Goal: Transaction & Acquisition: Obtain resource

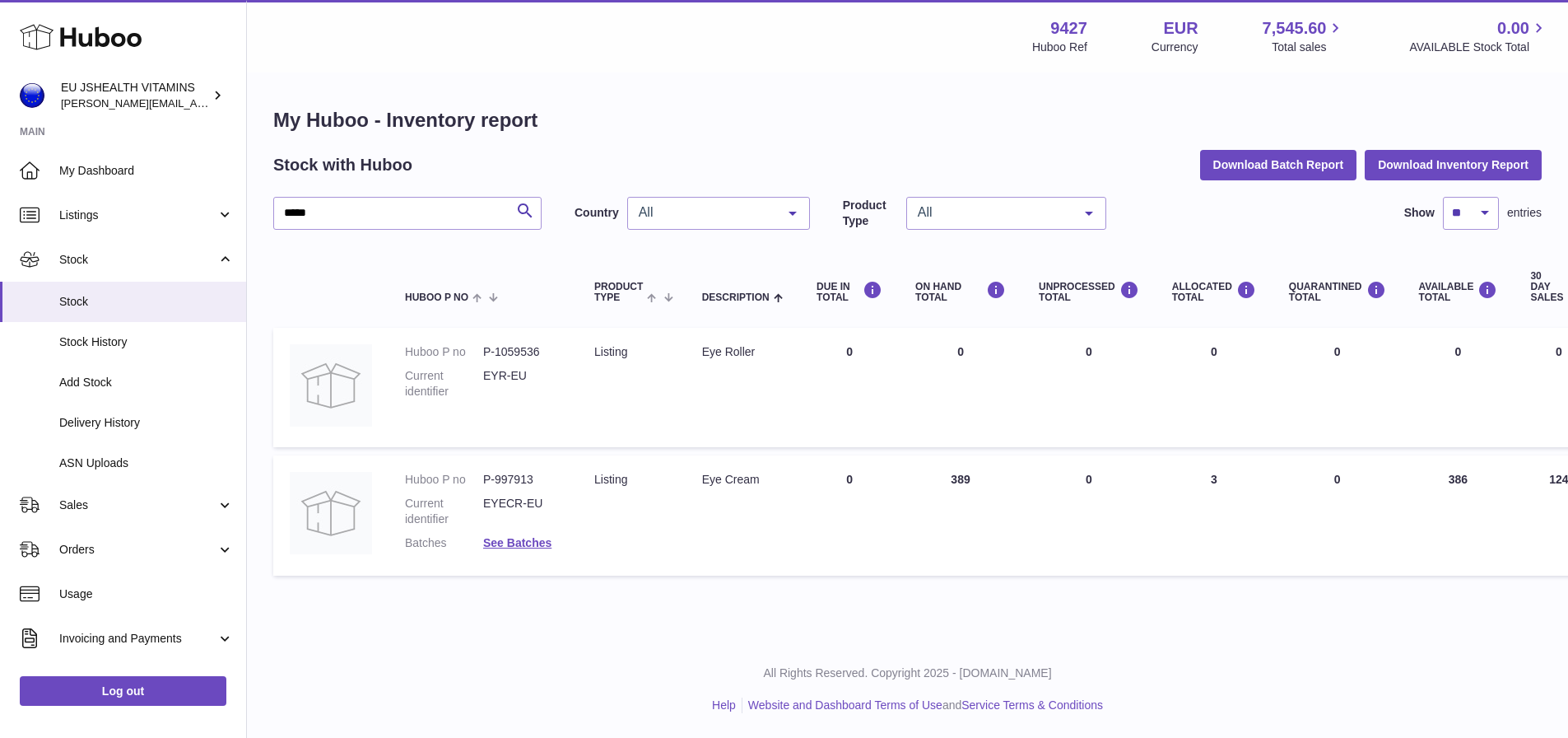
drag, startPoint x: 359, startPoint y: 212, endPoint x: 275, endPoint y: 219, distance: 84.3
click at [275, 219] on input "*****" at bounding box center [407, 213] width 268 height 33
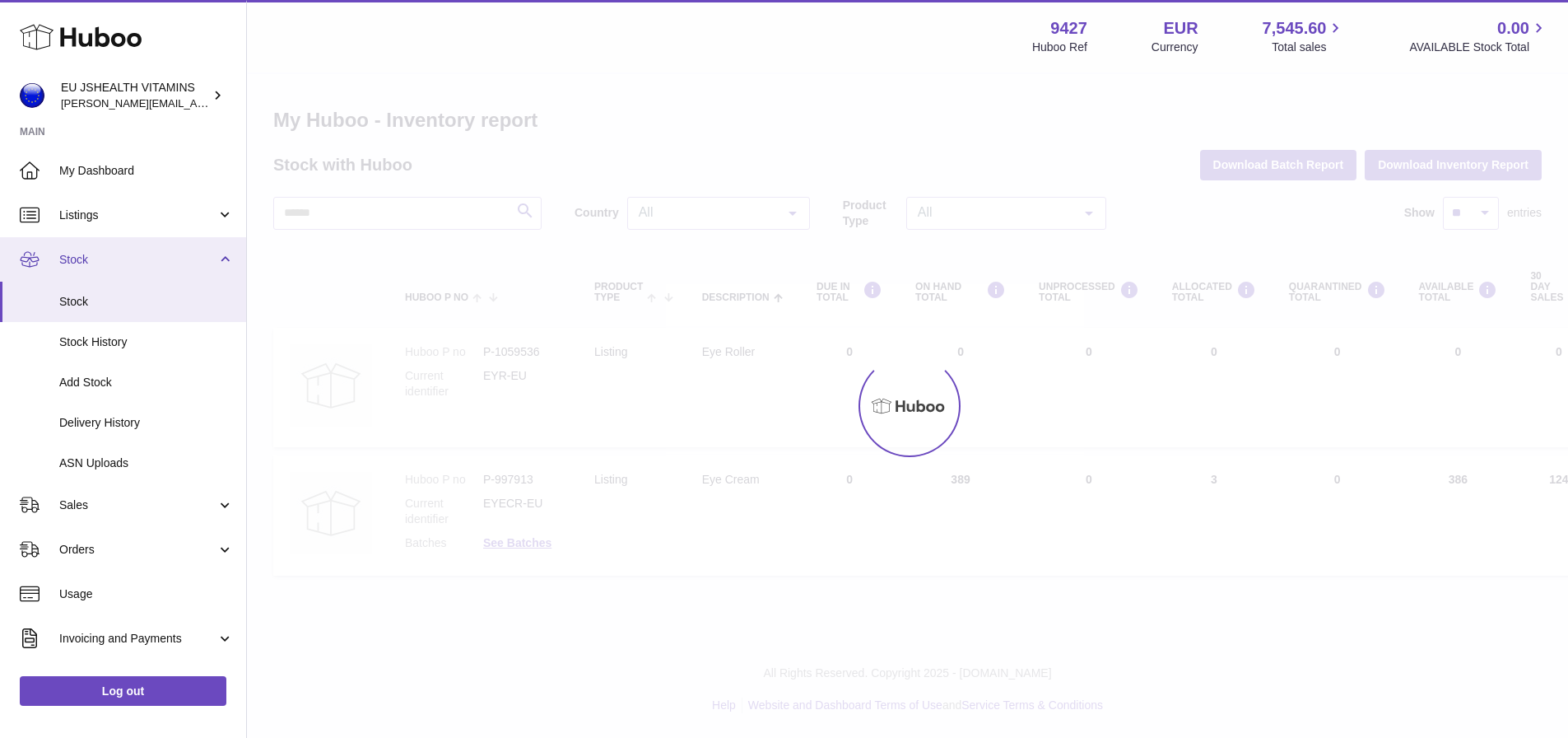
click at [86, 252] on span "Stock" at bounding box center [137, 259] width 157 height 16
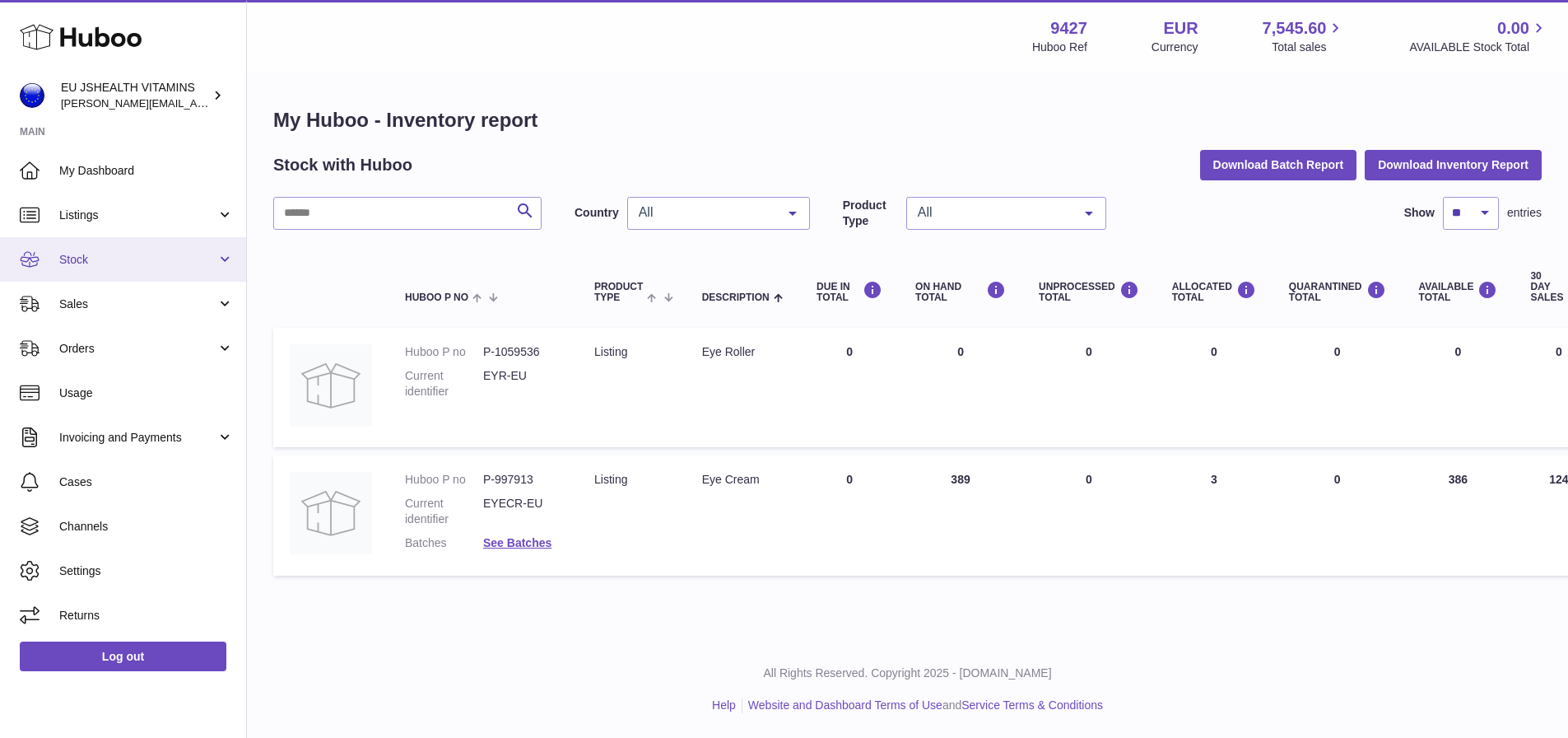
click at [83, 260] on span "Stock" at bounding box center [137, 259] width 157 height 16
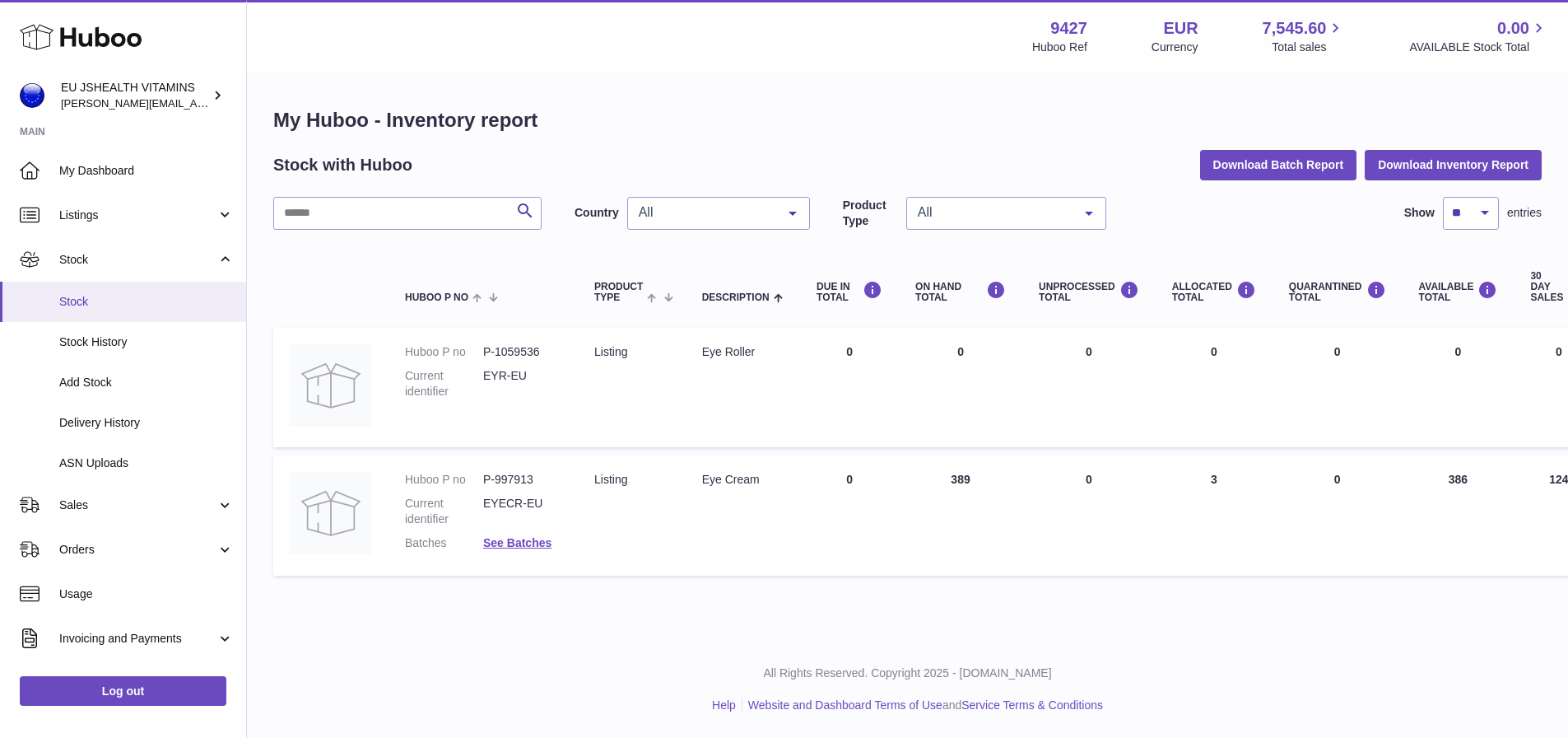
click at [92, 299] on span "Stock" at bounding box center [147, 301] width 175 height 16
click at [1402, 164] on button "Download Inventory Report" at bounding box center [1453, 165] width 176 height 30
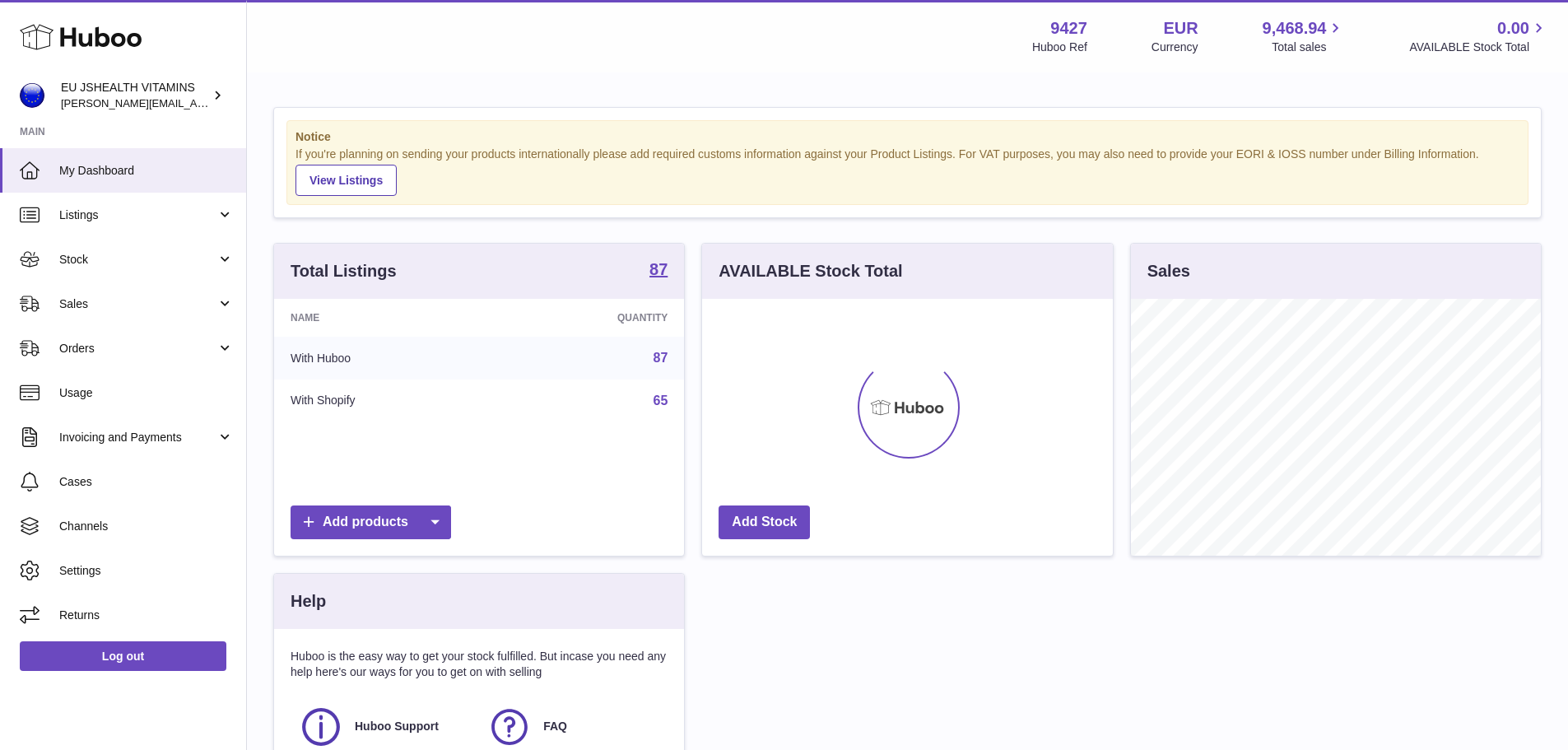
scroll to position [257, 411]
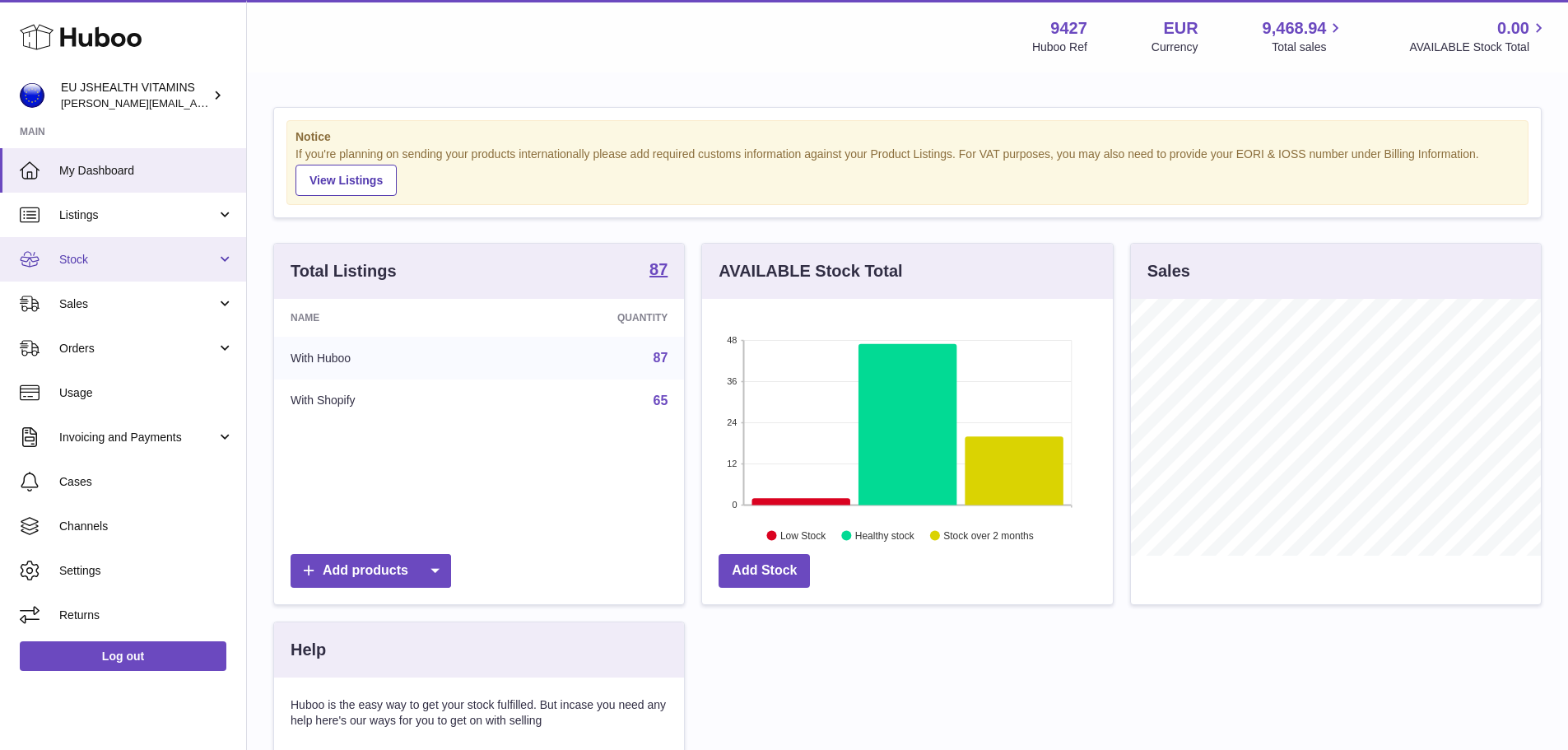
click at [118, 264] on span "Stock" at bounding box center [137, 259] width 157 height 16
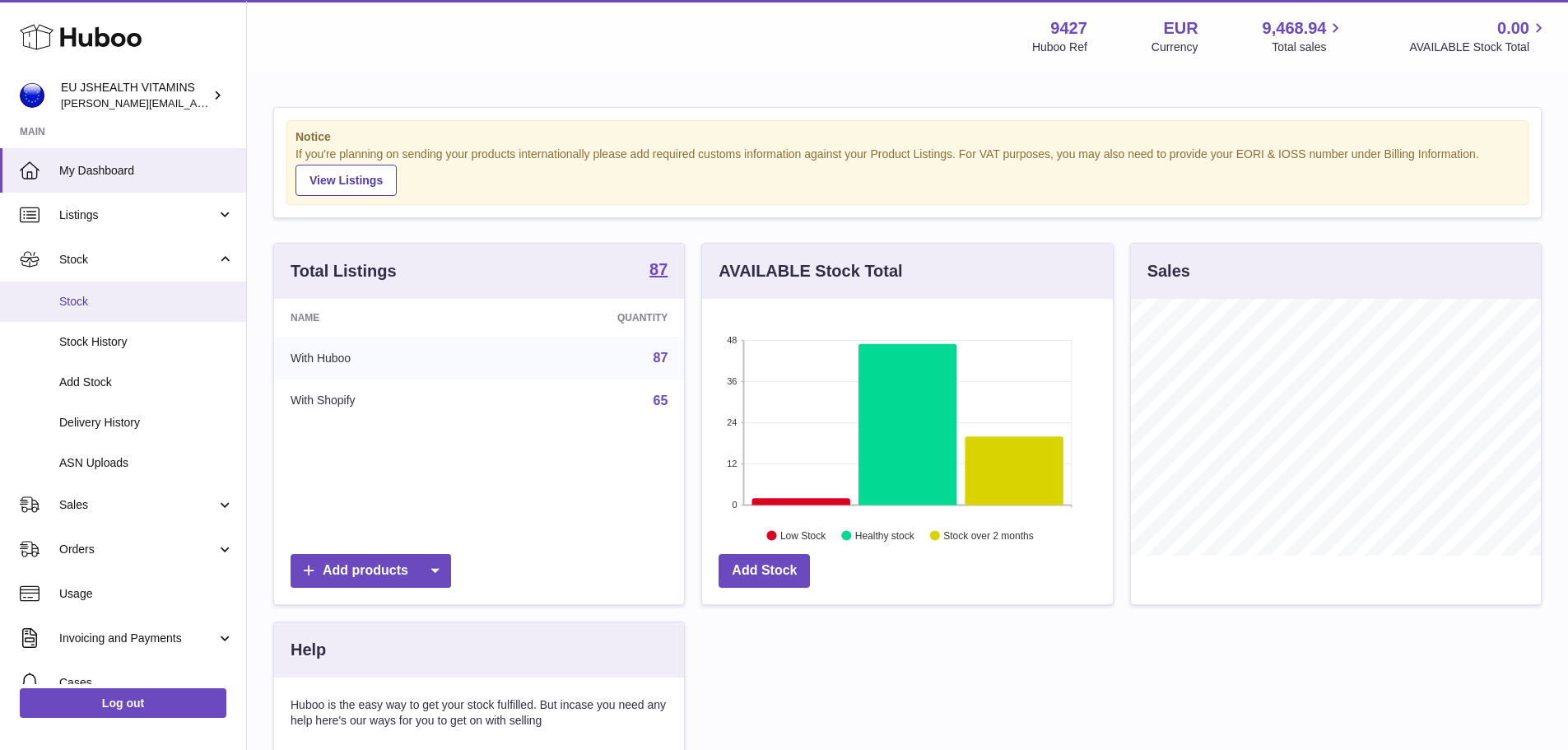
click at [99, 298] on span "Stock" at bounding box center [147, 301] width 175 height 16
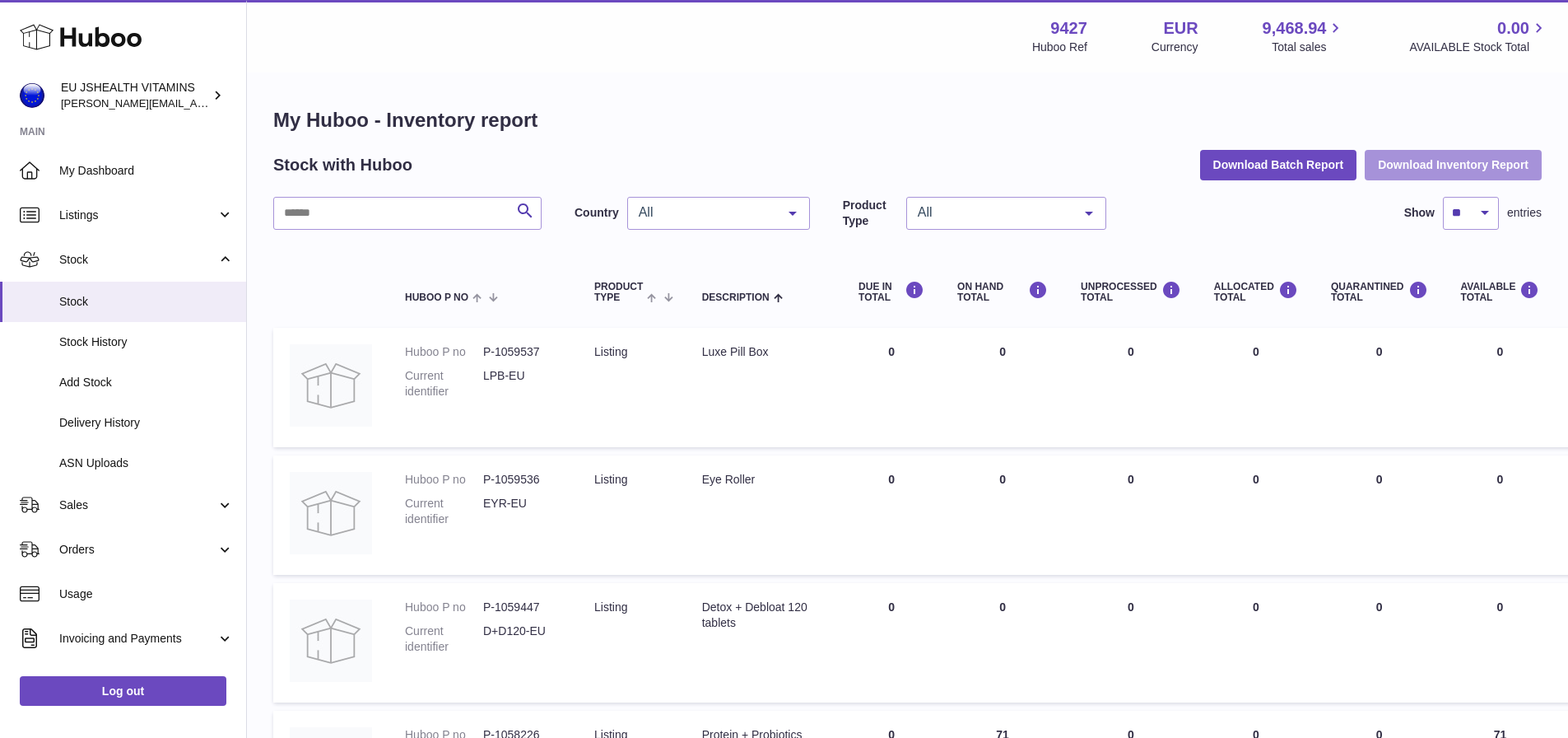
click at [1402, 166] on button "Download Inventory Report" at bounding box center [1453, 165] width 176 height 30
